Goal: Information Seeking & Learning: Understand process/instructions

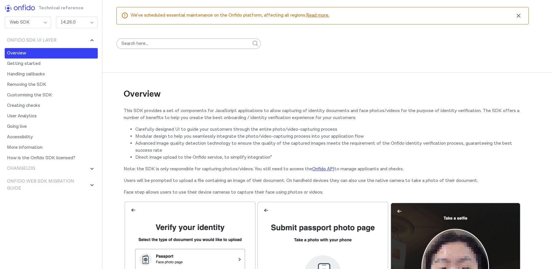
click at [83, 19] on div "14.26.0" at bounding box center [77, 23] width 42 height 12
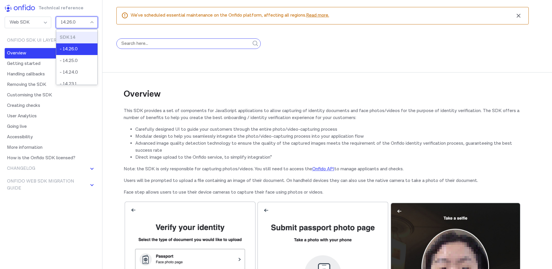
click at [142, 43] on input "search" at bounding box center [188, 43] width 144 height 10
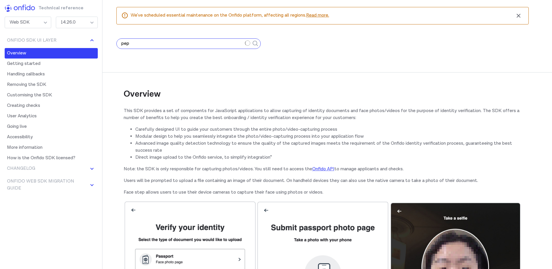
click at [250, 31] on button "submit" at bounding box center [255, 43] width 10 height 24
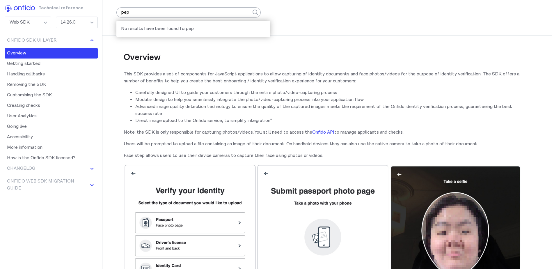
scroll to position [116, 0]
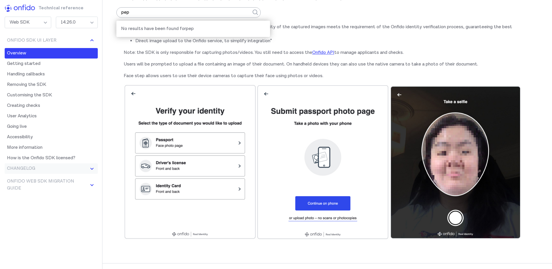
click at [30, 168] on button "Changelog" at bounding box center [51, 168] width 93 height 10
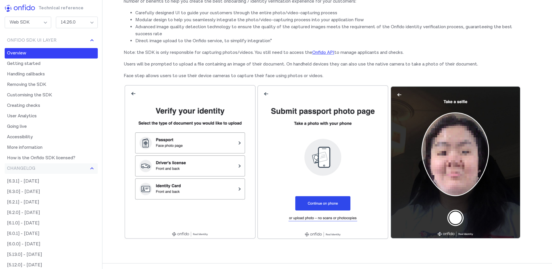
click at [36, 168] on button "Changelog" at bounding box center [51, 168] width 93 height 10
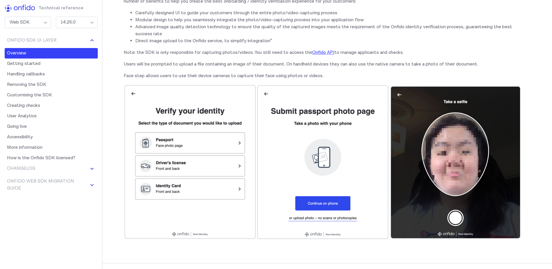
click at [40, 49] on link "Overview" at bounding box center [51, 53] width 93 height 10
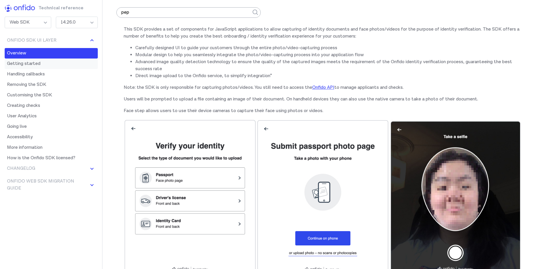
click at [38, 65] on link "Getting started" at bounding box center [51, 63] width 93 height 10
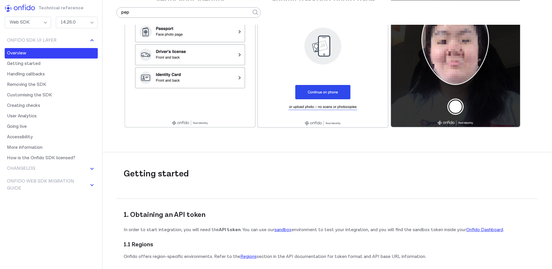
scroll to position [156, 0]
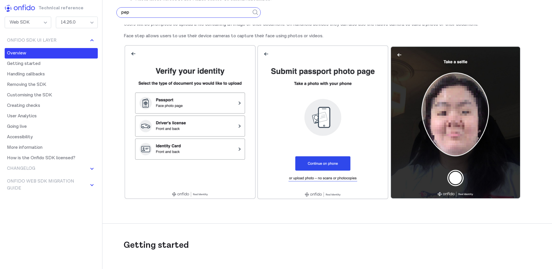
click at [143, 14] on input "pep" at bounding box center [188, 12] width 144 height 10
type input "aml"
click at [250, 0] on button "submit" at bounding box center [255, 12] width 10 height 24
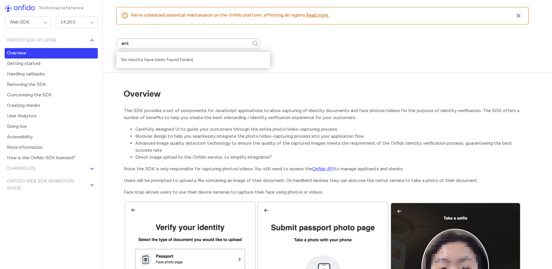
click at [25, 21] on div "Web SDK" at bounding box center [28, 23] width 47 height 12
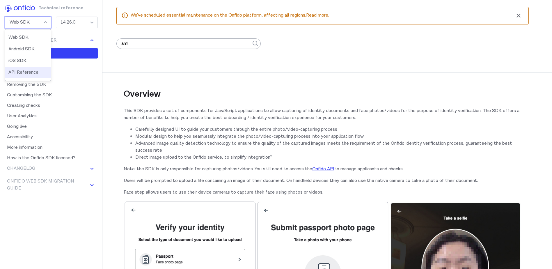
click at [22, 73] on li "API Reference" at bounding box center [28, 73] width 46 height 12
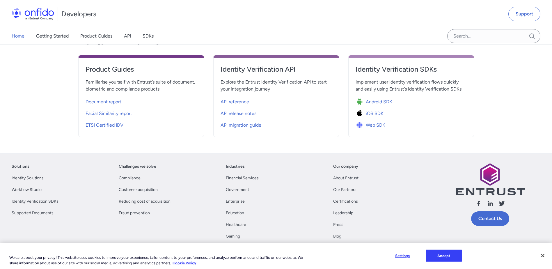
scroll to position [262, 0]
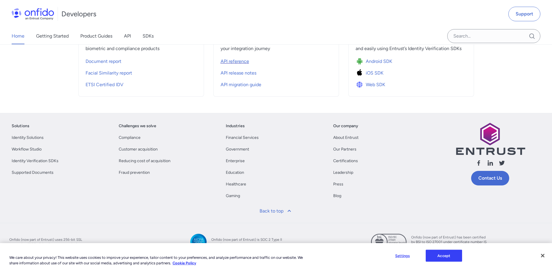
click at [237, 63] on span "API reference" at bounding box center [235, 61] width 29 height 7
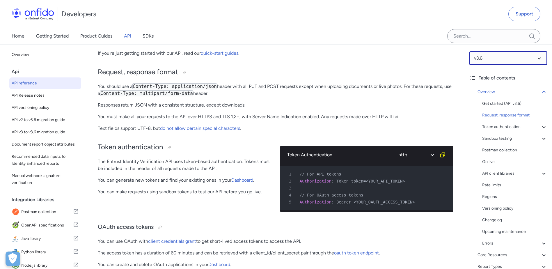
click at [488, 57] on select at bounding box center [508, 58] width 78 height 14
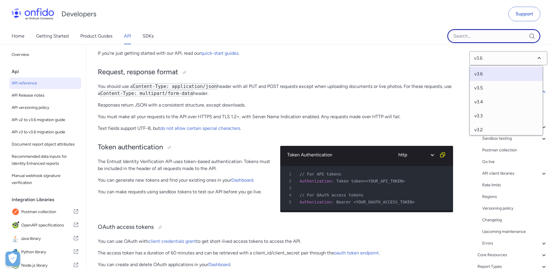
click at [481, 40] on input "Onfido search input field" at bounding box center [493, 36] width 93 height 14
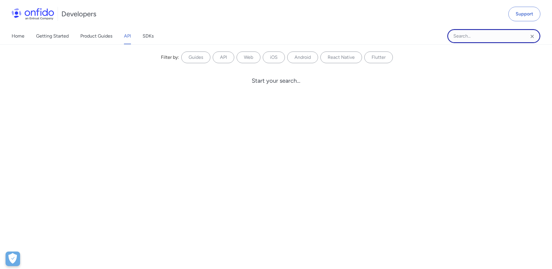
click at [481, 40] on input "Onfido search input field" at bounding box center [493, 36] width 93 height 14
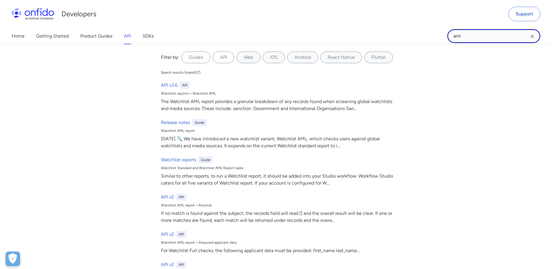
click at [462, 35] on input "aml" at bounding box center [493, 36] width 93 height 14
type input "pep"
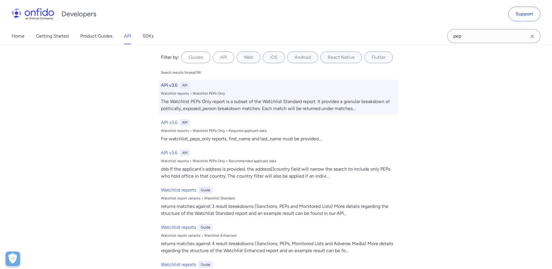
click at [164, 88] on h6 "API v3.6" at bounding box center [169, 85] width 17 height 7
click at [321, 102] on div "The Watchlist PEPs Only report is a subset of the Watchlist Standard report. It…" at bounding box center [278, 105] width 235 height 14
click at [165, 86] on h6 "API v3.6" at bounding box center [169, 85] width 17 height 7
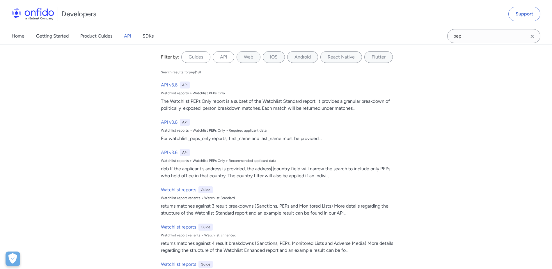
scroll to position [0, 0]
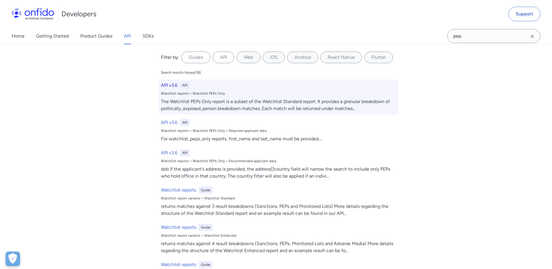
click at [171, 102] on div "The Watchlist PEPs Only report is a subset of the Watchlist Standard report. It…" at bounding box center [278, 105] width 235 height 14
click at [171, 89] on div "API v3.6 API Watchlist reports > Watchlist PEPs Only The Watchlist PEPs Only re…" at bounding box center [279, 96] width 240 height 35
click at [169, 86] on h6 "API v3.6" at bounding box center [169, 85] width 17 height 7
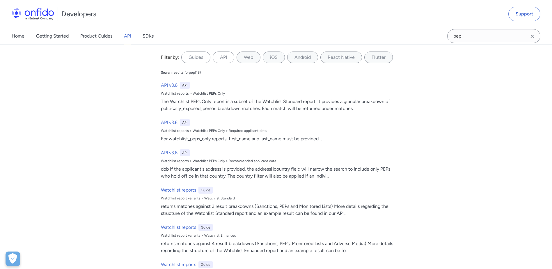
click at [532, 37] on icon "Clear search field button" at bounding box center [531, 36] width 3 height 3
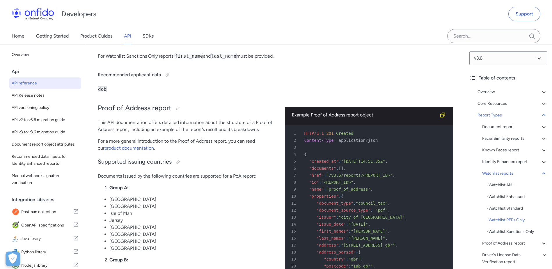
drag, startPoint x: 159, startPoint y: 80, endPoint x: 173, endPoint y: 80, distance: 13.7
drag, startPoint x: 114, startPoint y: 92, endPoint x: 149, endPoint y: 93, distance: 35.2
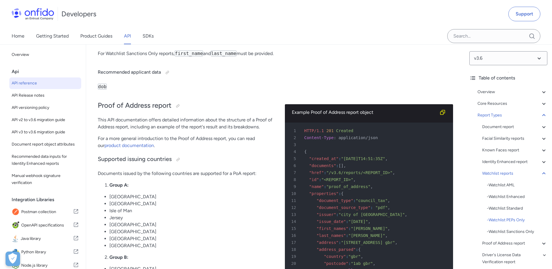
scroll to position [36281, 0]
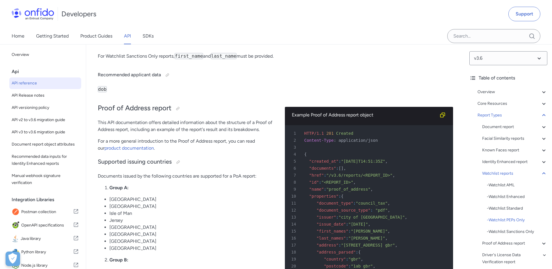
click at [502, 197] on div "- Watchlist Enhanced" at bounding box center [517, 196] width 61 height 7
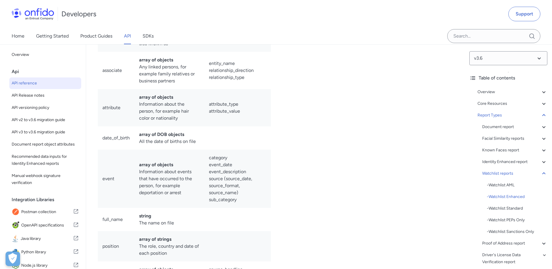
scroll to position [35129, 0]
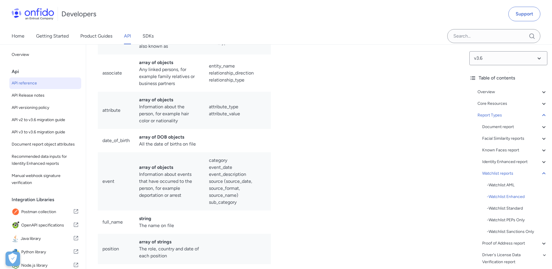
drag, startPoint x: 329, startPoint y: 246, endPoint x: 294, endPoint y: 95, distance: 155.0
drag, startPoint x: 294, startPoint y: 95, endPoint x: 314, endPoint y: 101, distance: 21.1
copy pre "HTTP/1.1 201 Created 2 Content-Type : application/json 3 4 { 5 "created_at" : "…"
